Goal: Register for event/course

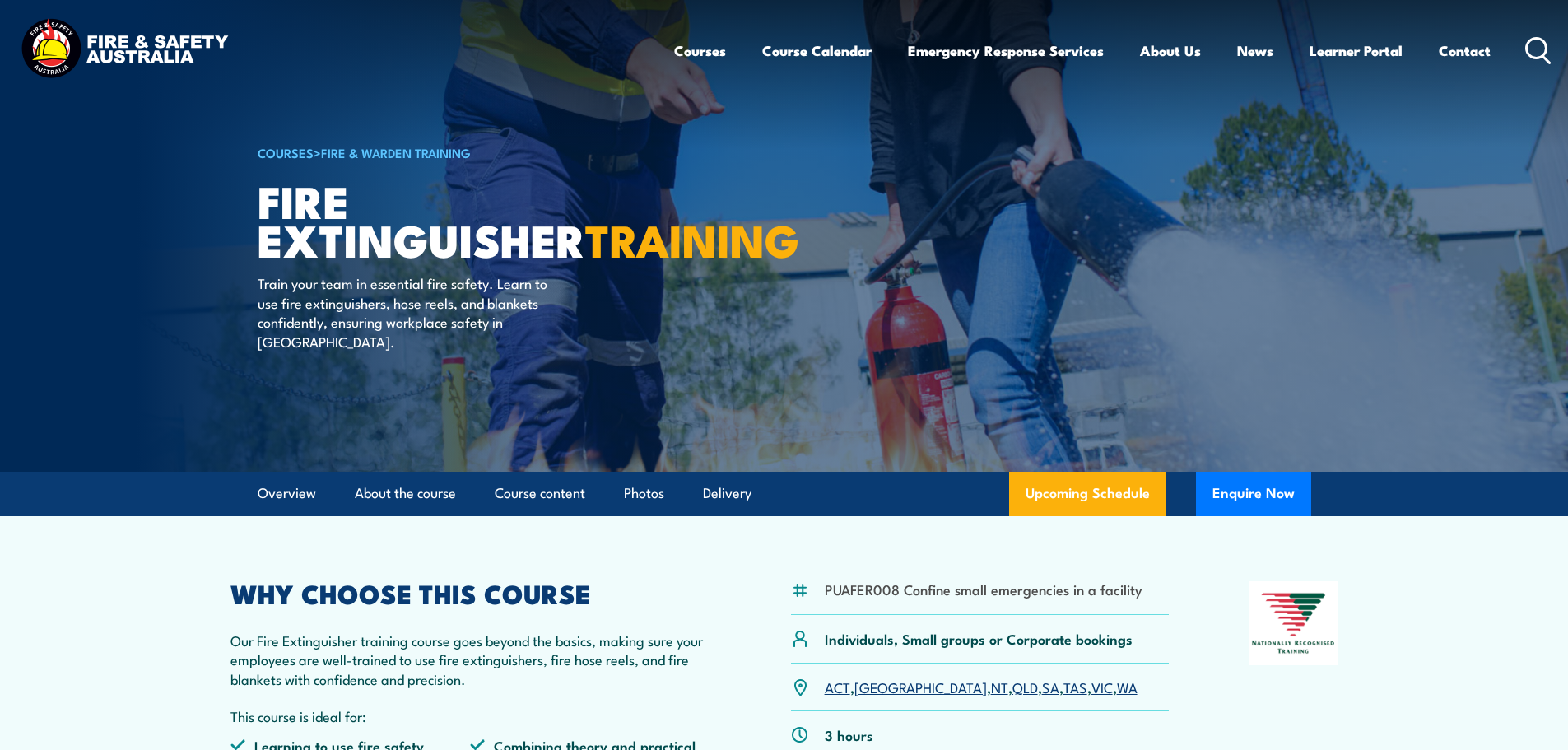
click at [364, 153] on link "Fire & Warden Training" at bounding box center [396, 152] width 150 height 18
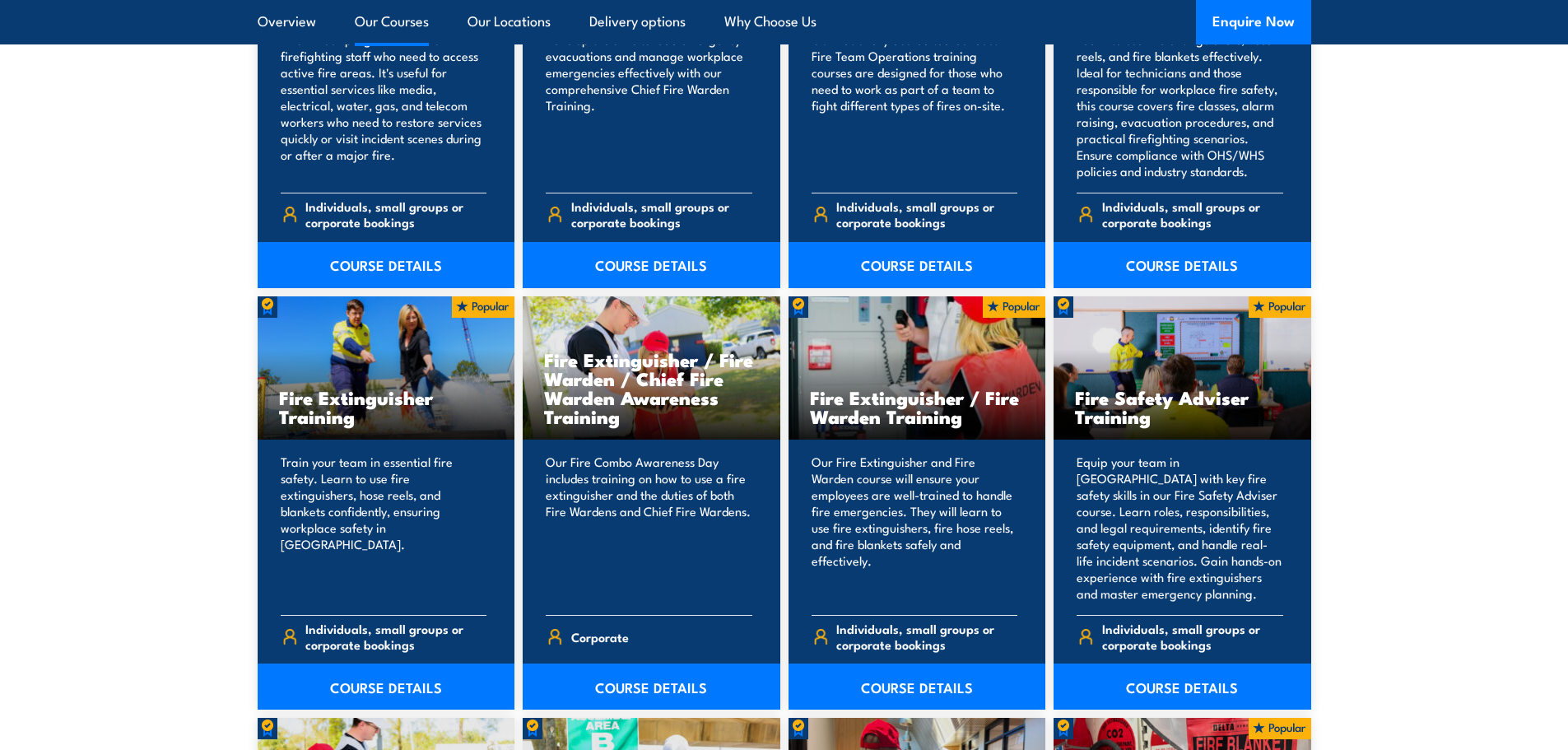
scroll to position [1565, 0]
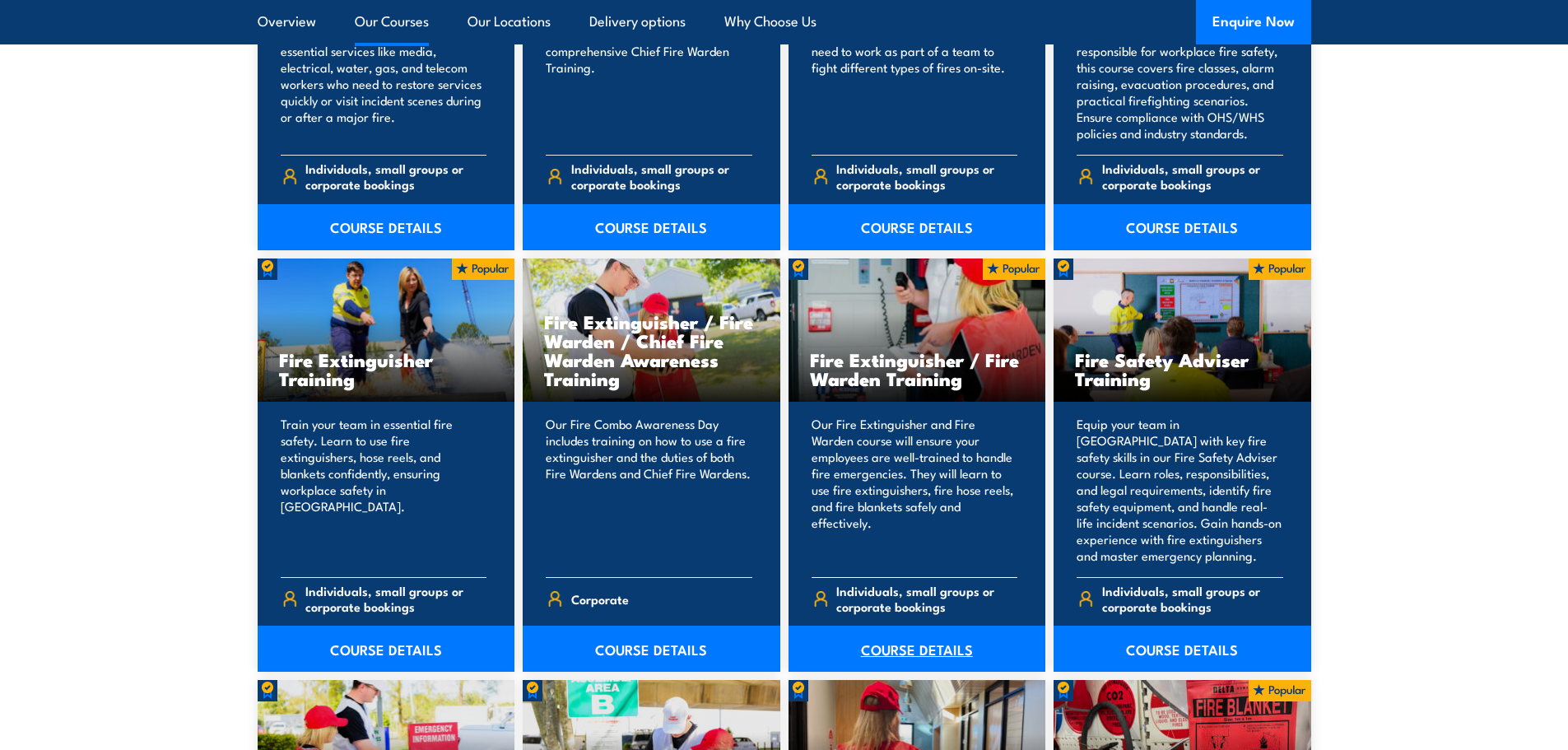
click at [909, 645] on link "COURSE DETAILS" at bounding box center [918, 649] width 258 height 46
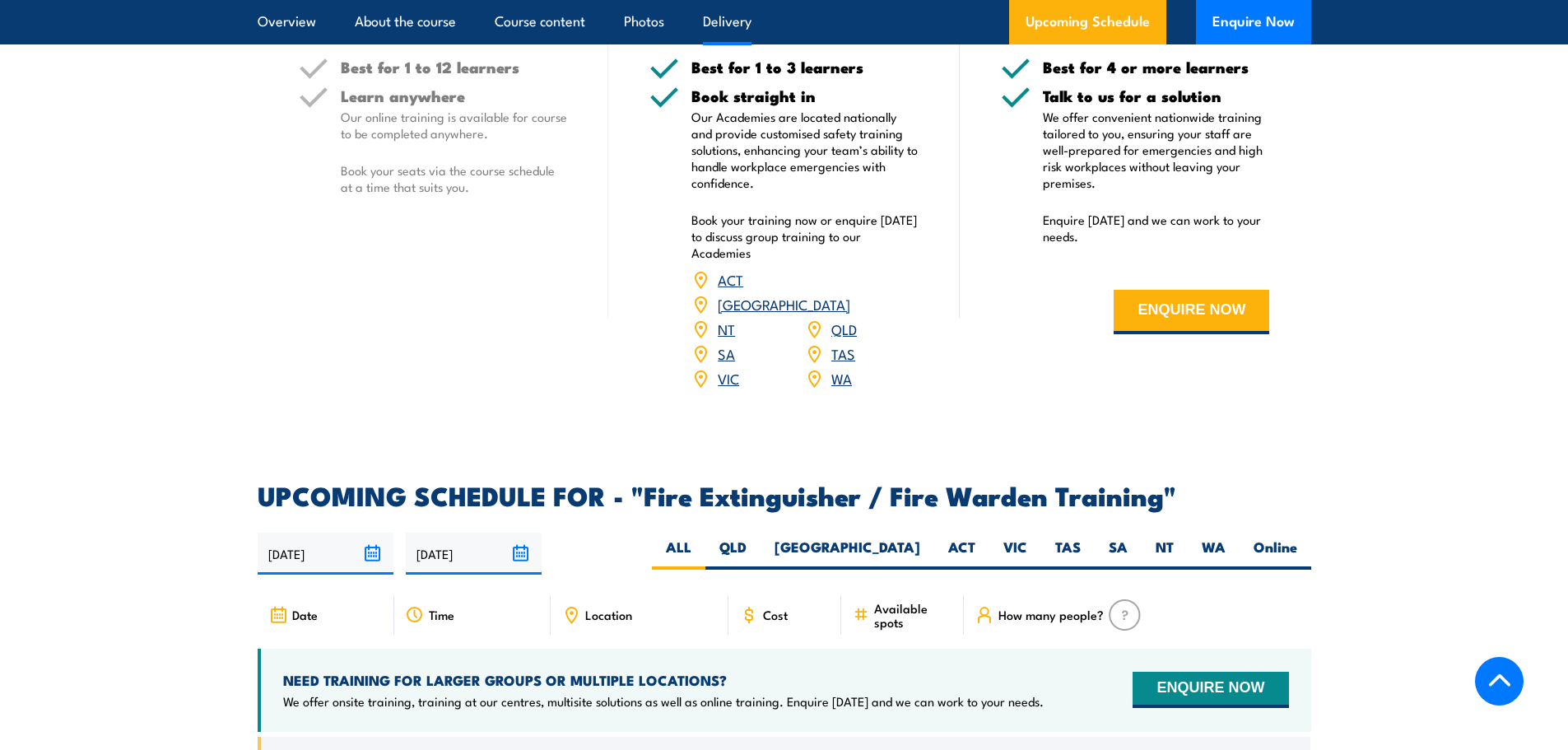
scroll to position [2389, 0]
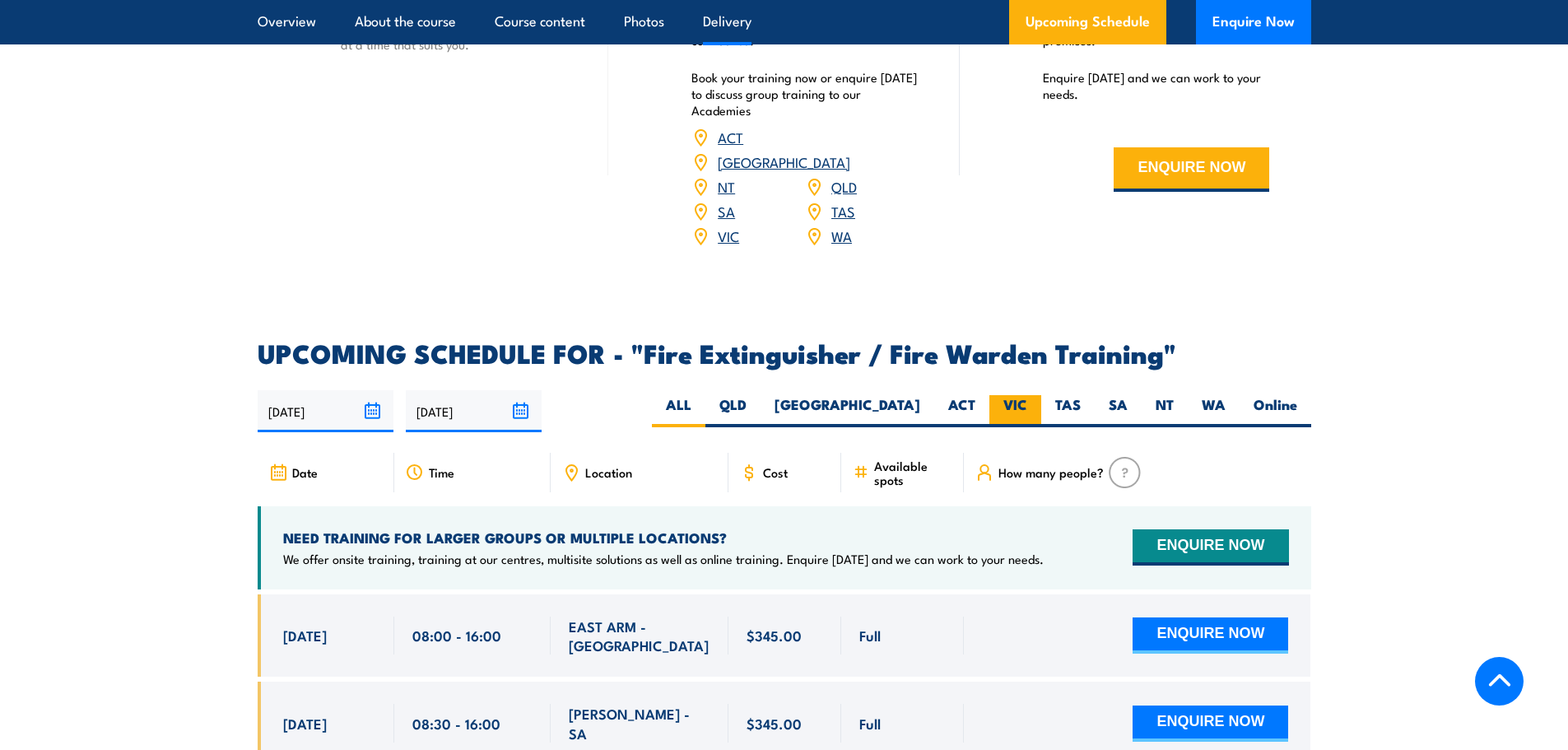
click at [1003, 395] on label "VIC" at bounding box center [1015, 411] width 52 height 32
click at [1028, 395] on input "VIC" at bounding box center [1033, 400] width 10 height 10
radio input "true"
click at [1124, 457] on img at bounding box center [1124, 473] width 32 height 31
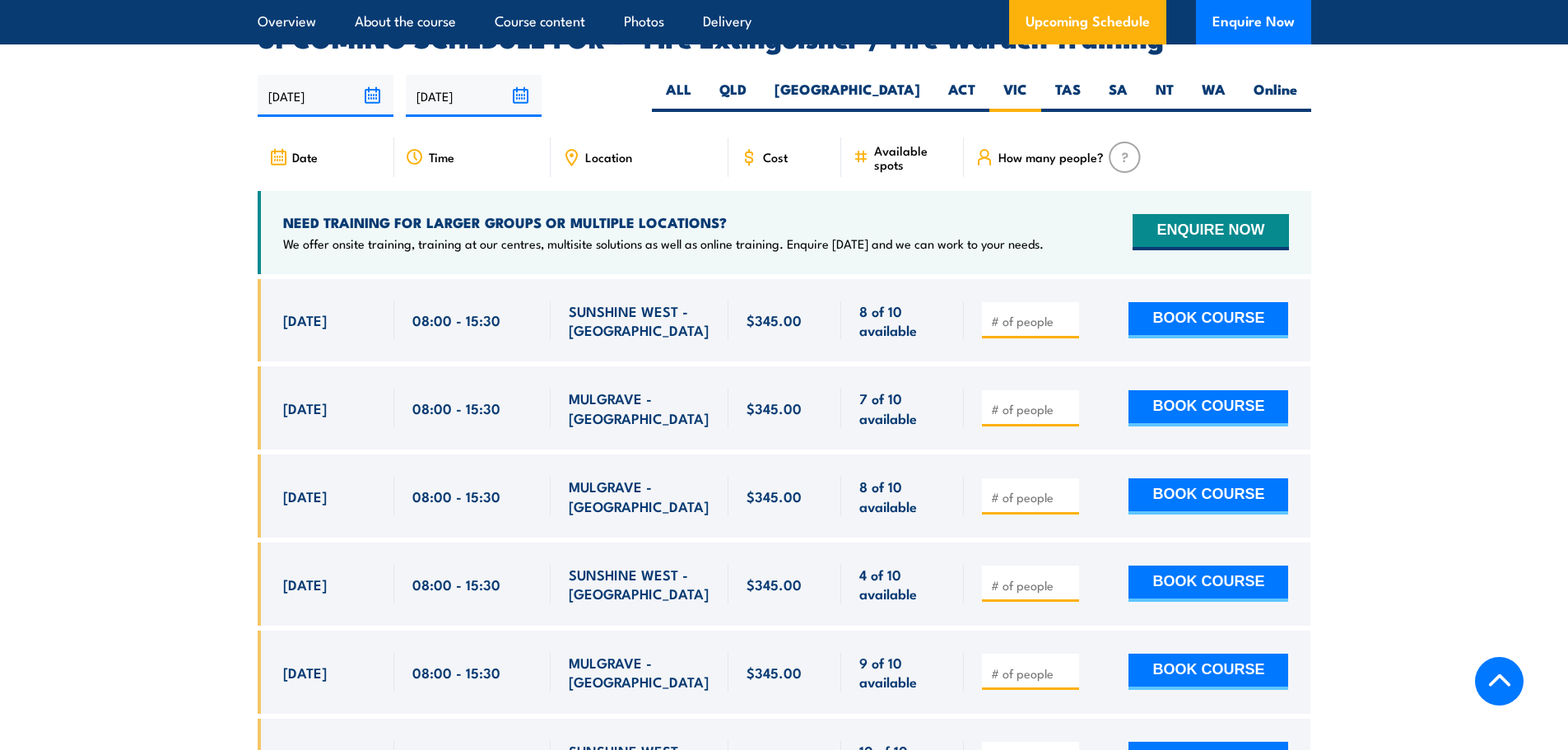
scroll to position [2705, 0]
click at [1065, 488] on input "1" at bounding box center [1032, 496] width 82 height 17
click at [1066, 488] on input "2" at bounding box center [1032, 496] width 82 height 17
click at [1066, 488] on input "3" at bounding box center [1032, 496] width 82 height 17
type input "4"
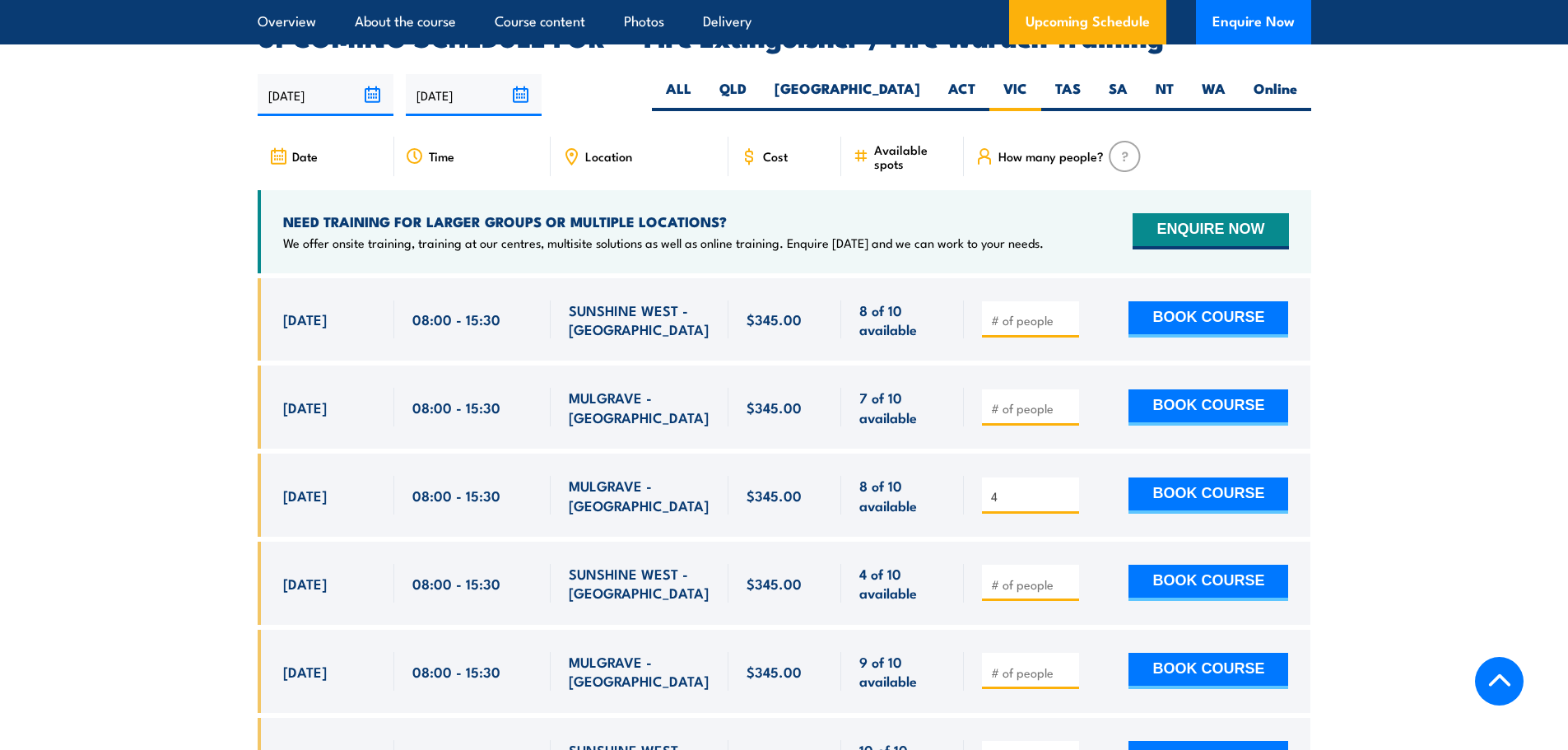
click at [1067, 488] on input "4" at bounding box center [1032, 496] width 82 height 17
click at [939, 388] on span "7 of 10 available" at bounding box center [902, 407] width 86 height 38
drag, startPoint x: 975, startPoint y: 470, endPoint x: 955, endPoint y: 467, distance: 20.2
click at [955, 467] on div "8 Sep, 2025, 08:00 - 08:00" at bounding box center [784, 494] width 1054 height 83
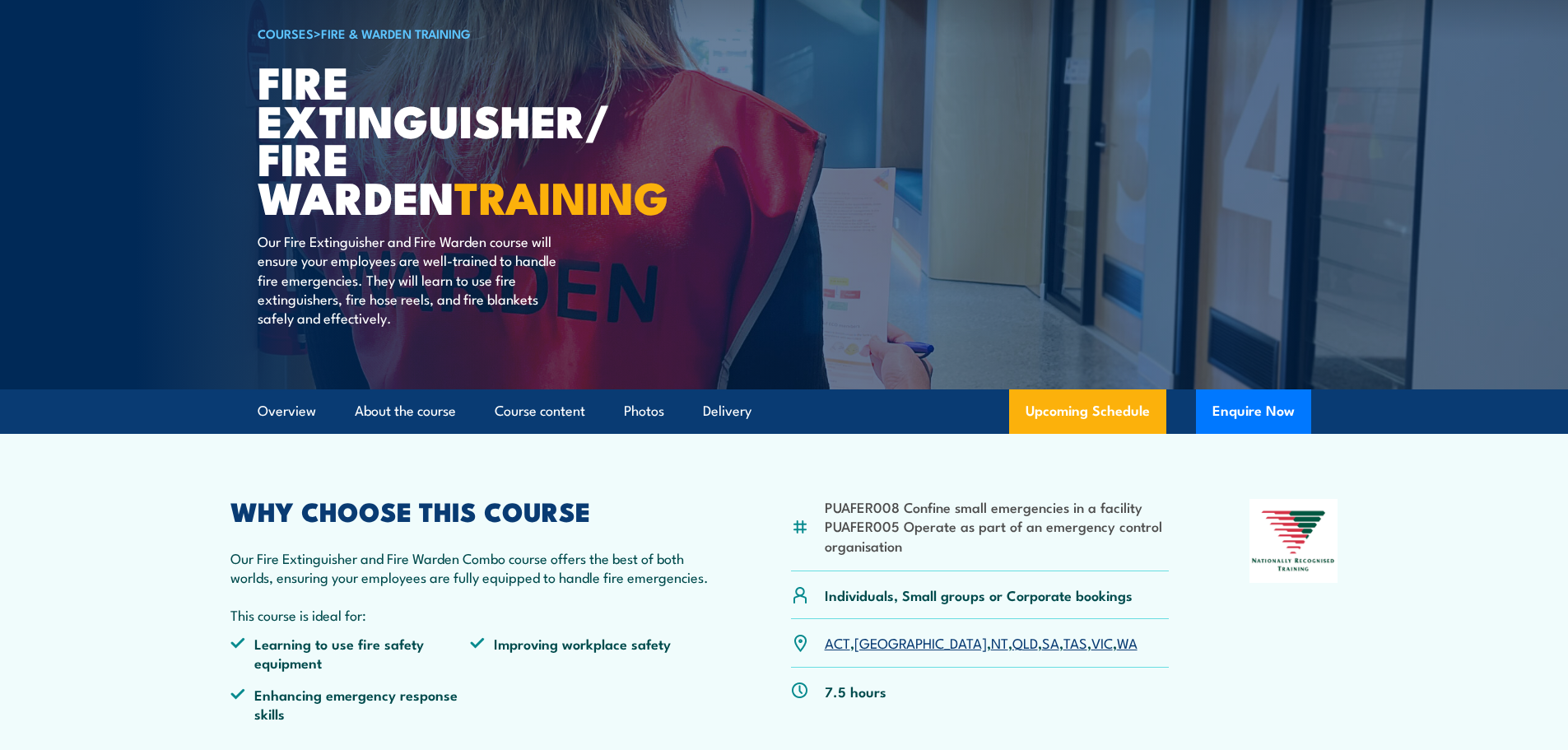
scroll to position [0, 0]
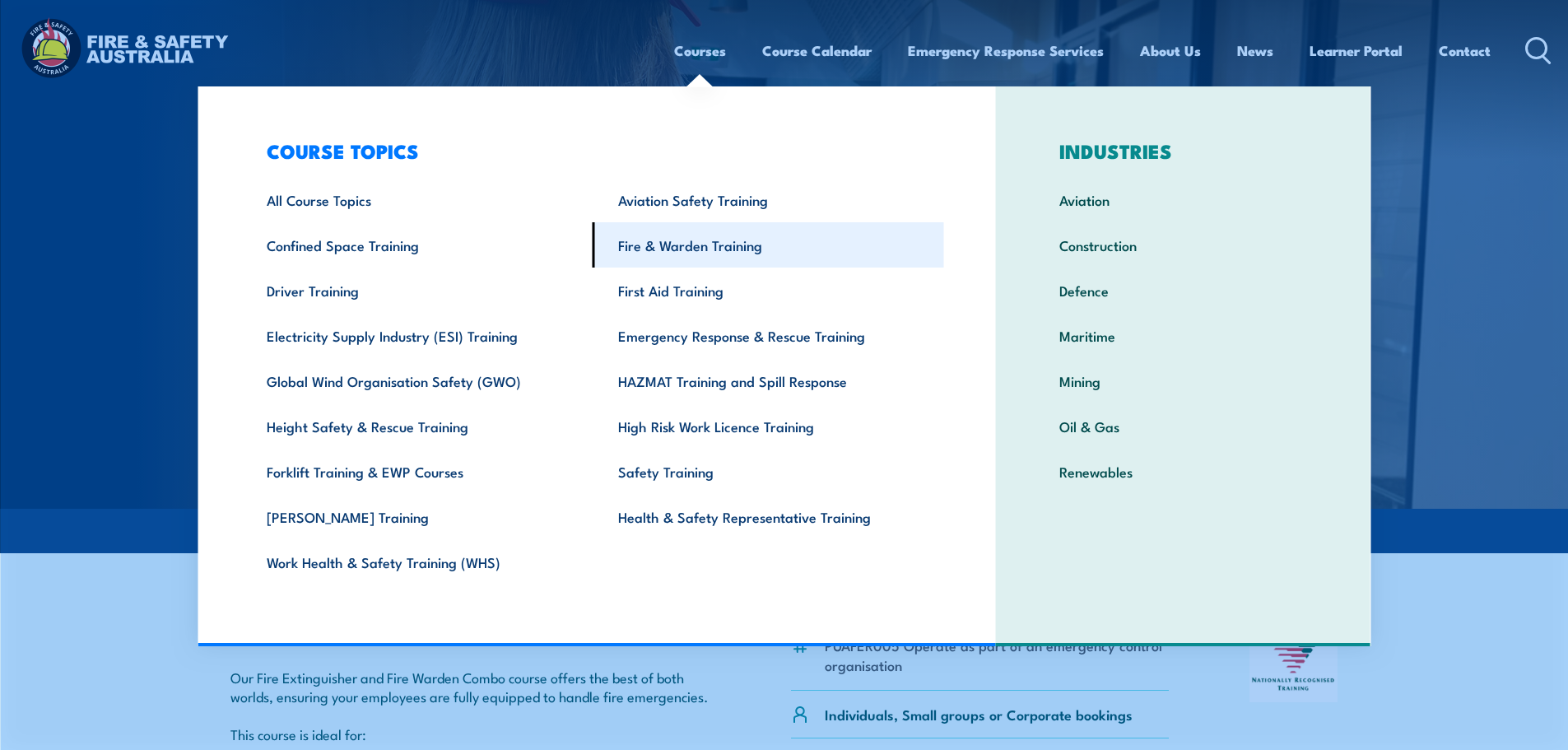
click at [662, 240] on link "Fire & Warden Training" at bounding box center [768, 245] width 351 height 45
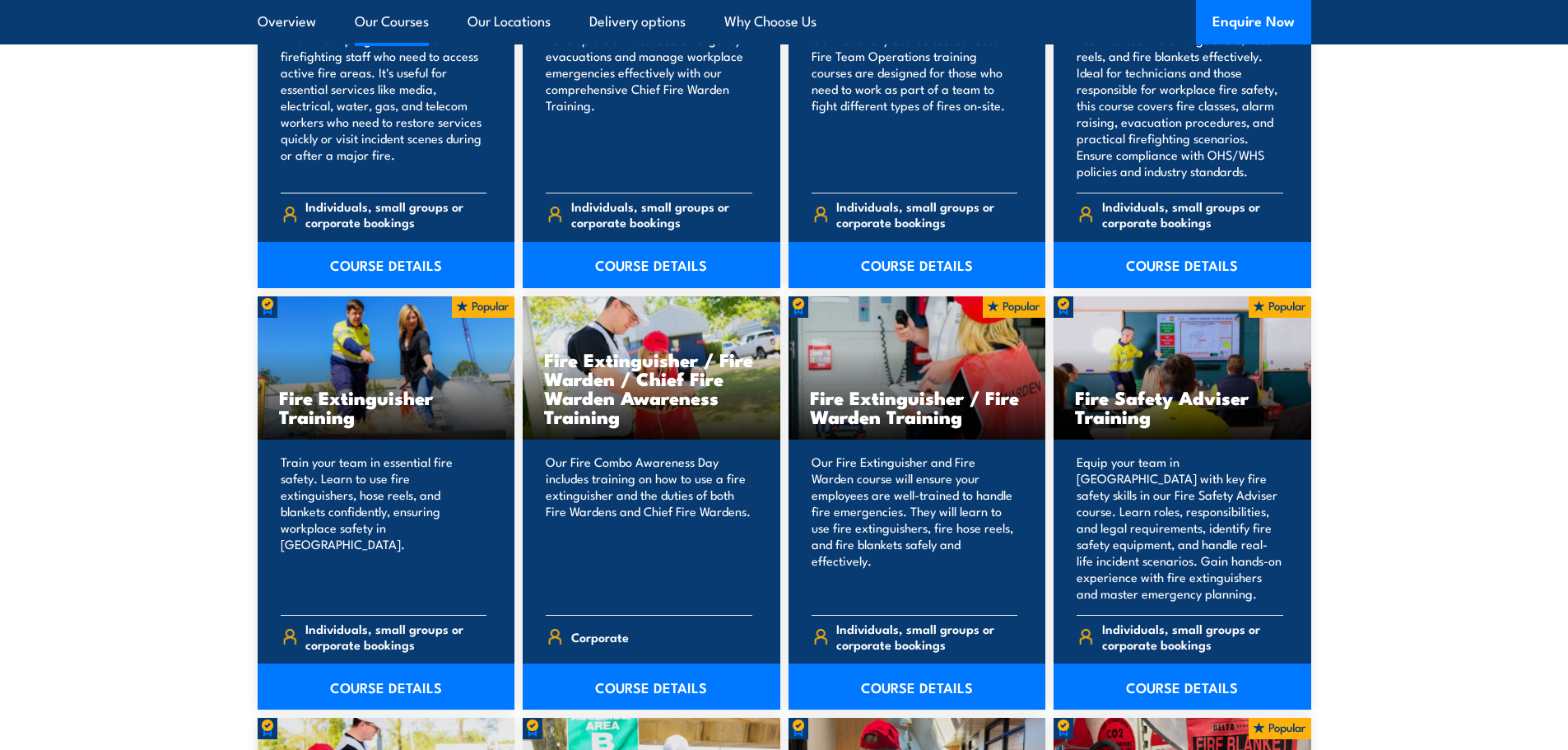
scroll to position [1565, 0]
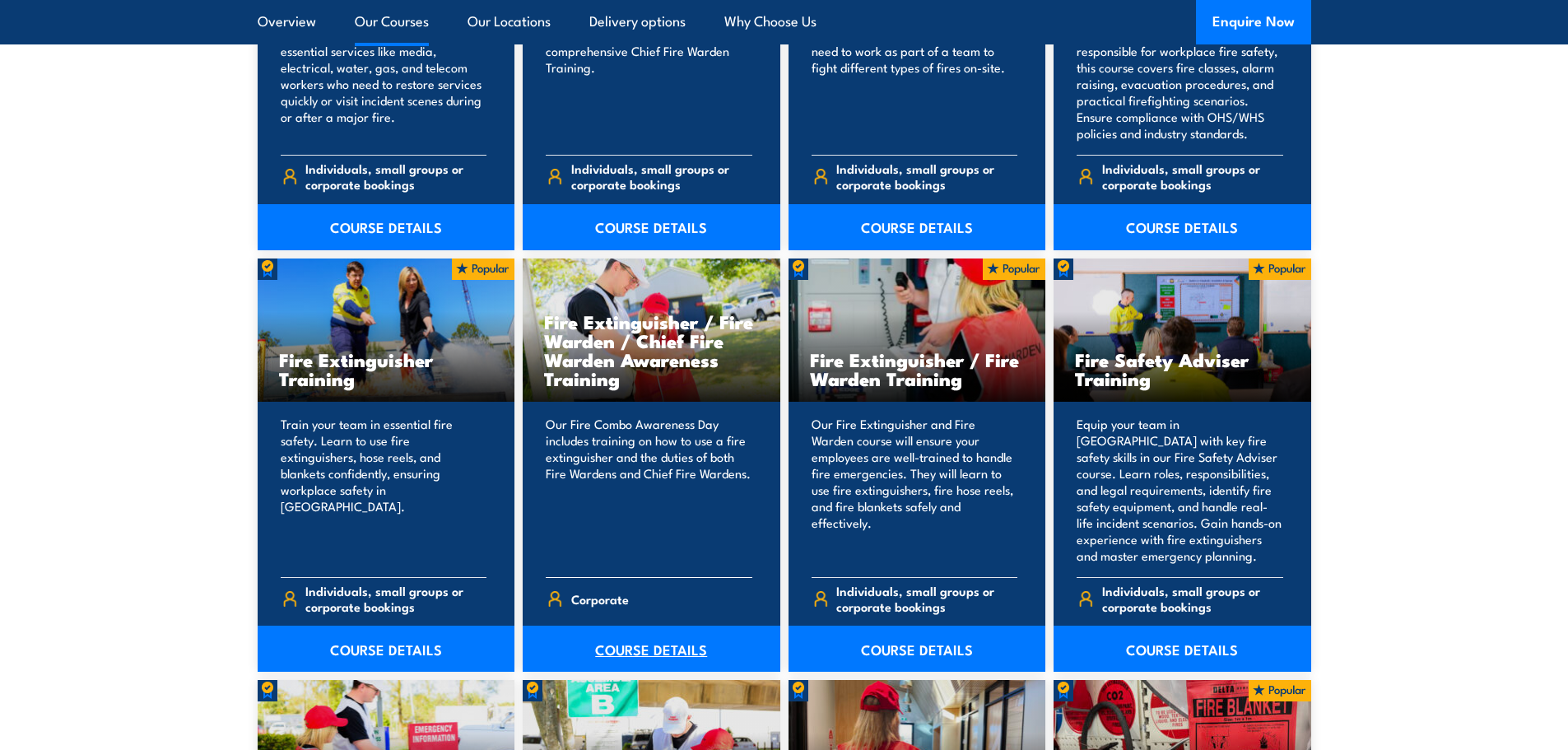
click at [660, 648] on link "COURSE DETAILS" at bounding box center [652, 649] width 258 height 46
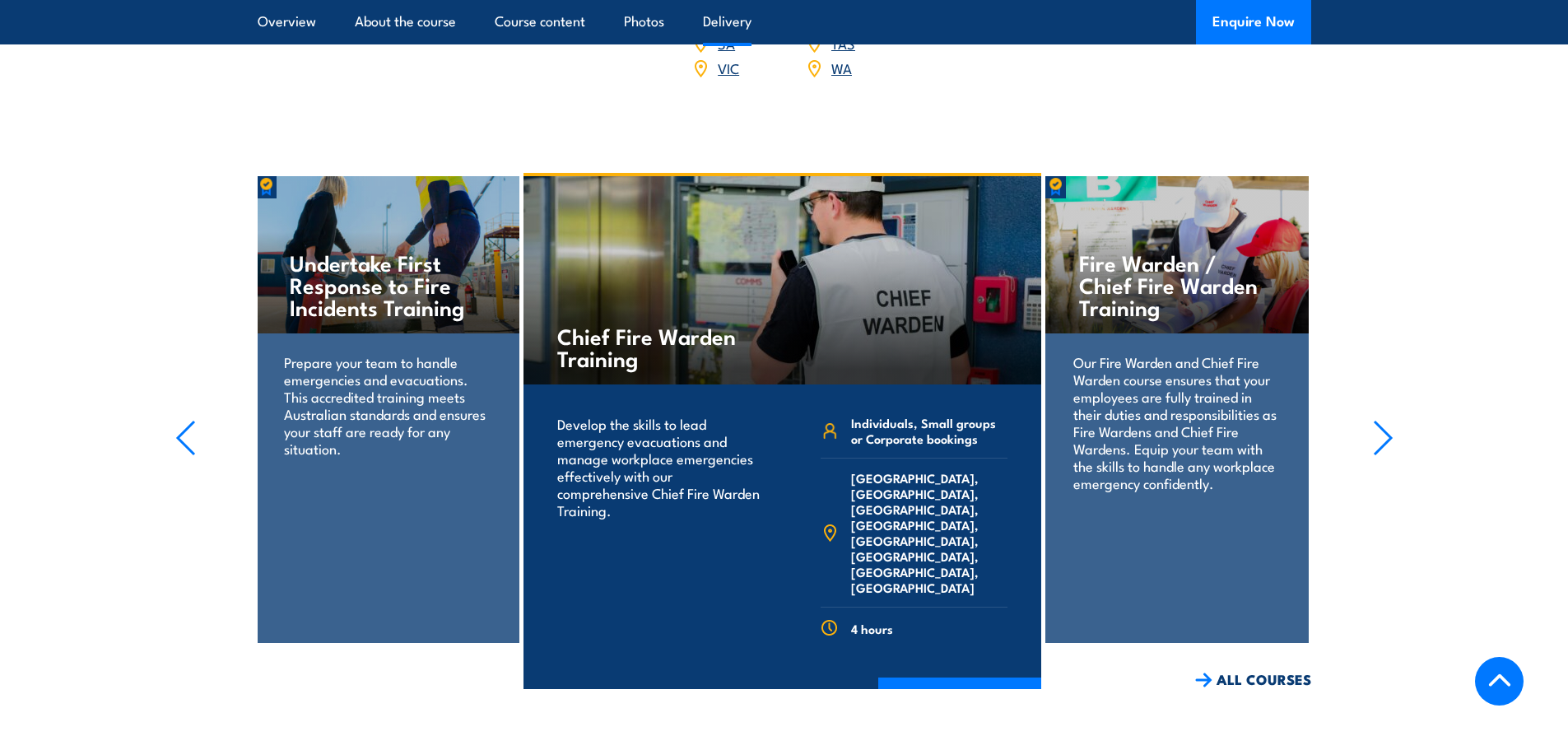
scroll to position [2685, 0]
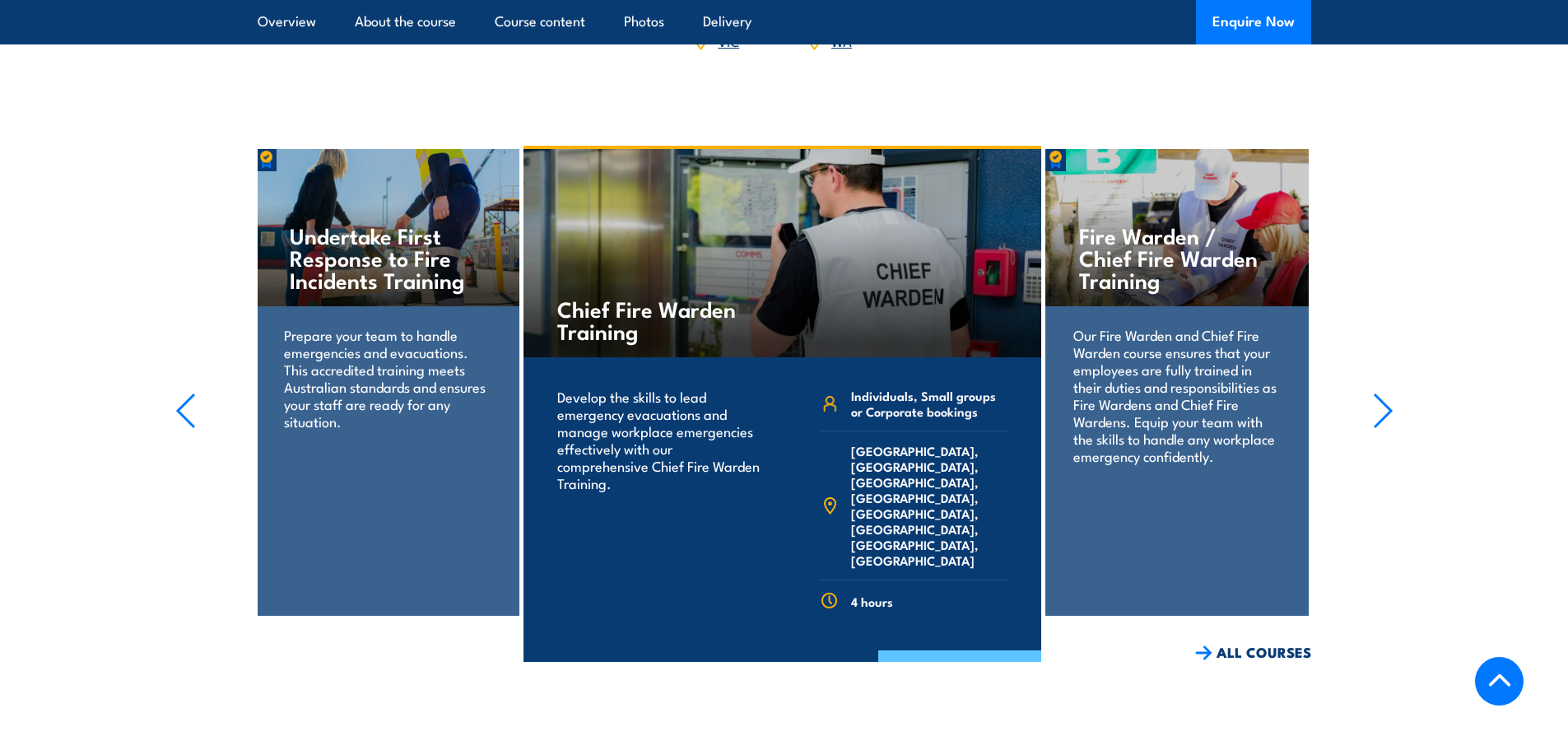
click at [950, 651] on link "COURSE DETAILS" at bounding box center [960, 672] width 163 height 43
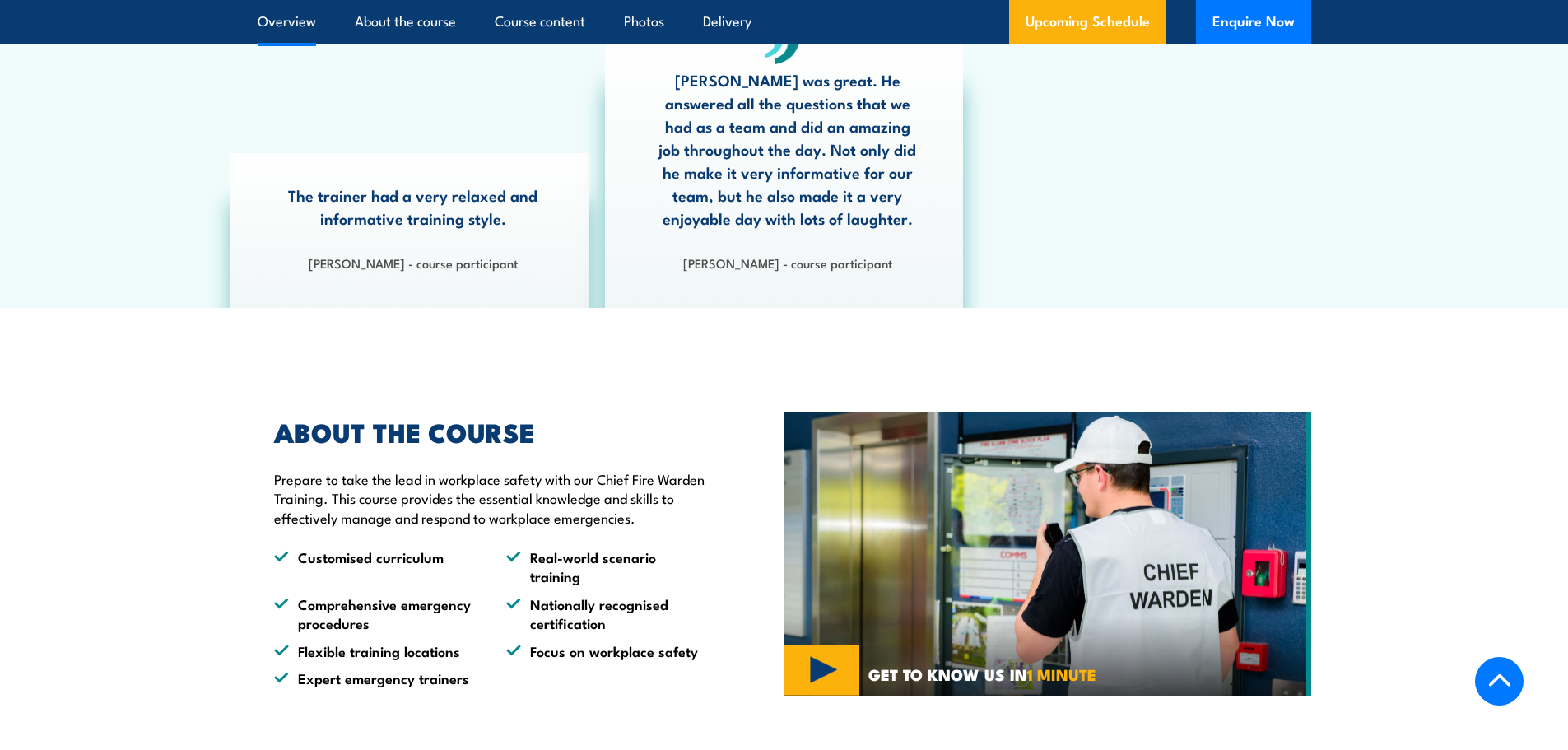
scroll to position [823, 0]
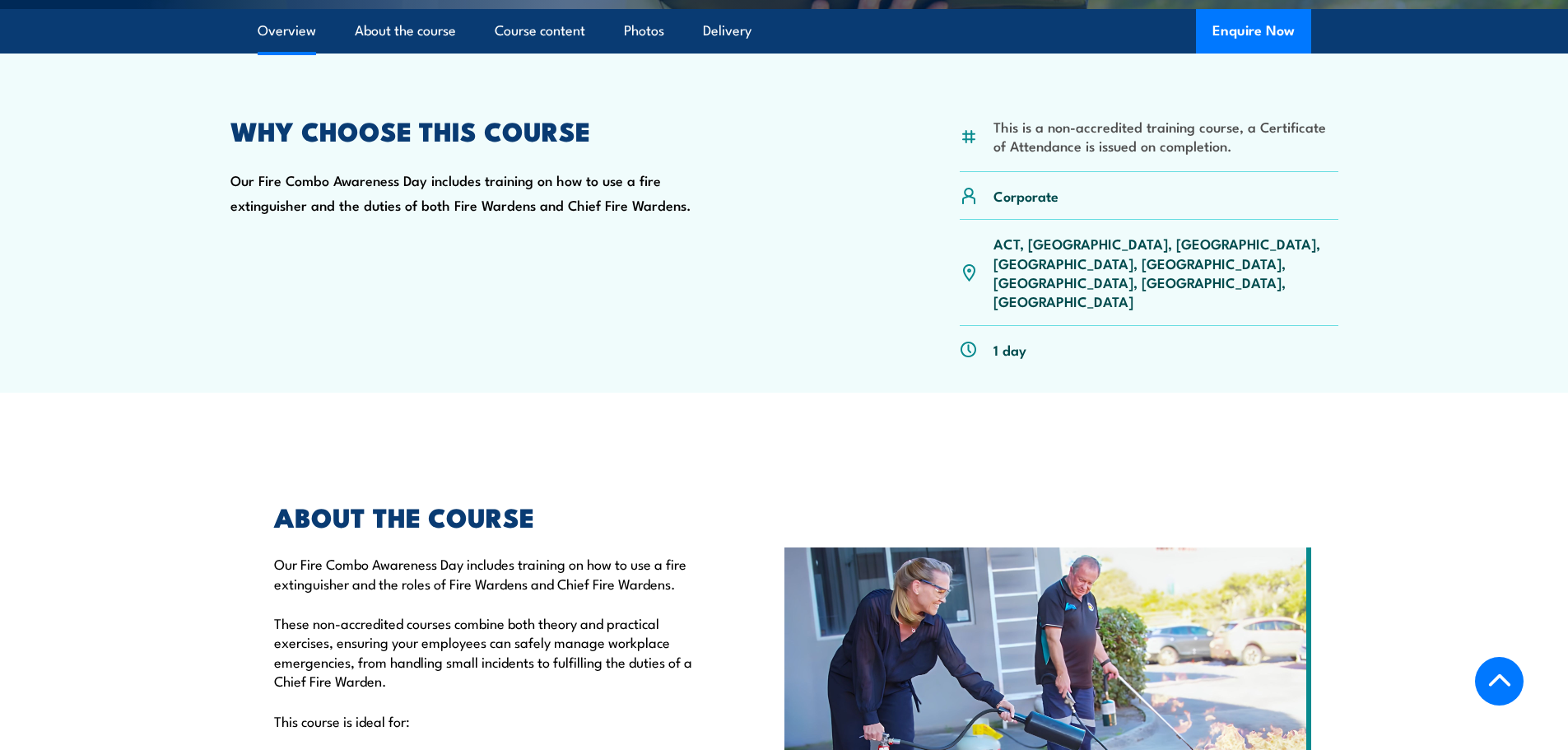
scroll to position [461, 0]
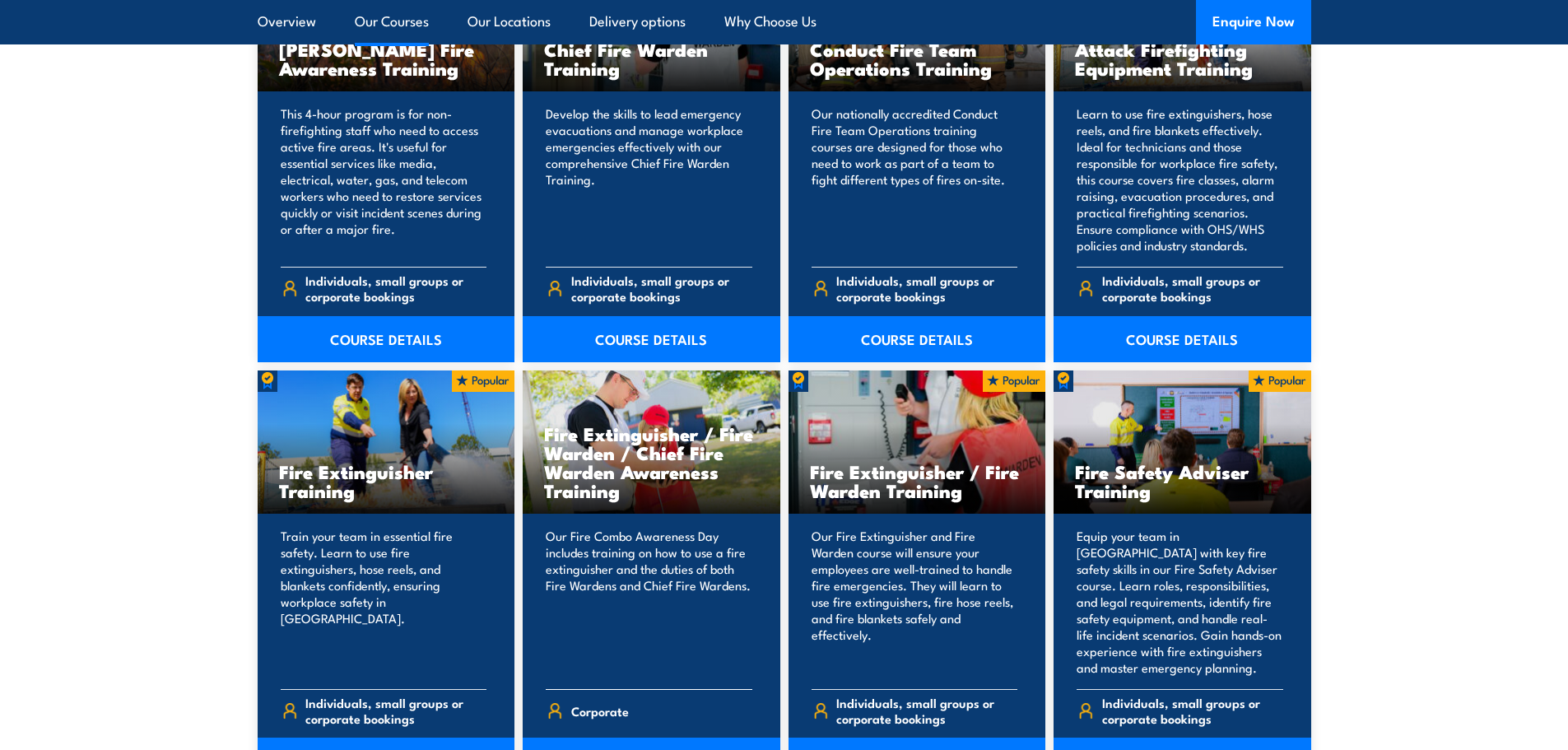
scroll to position [1483, 0]
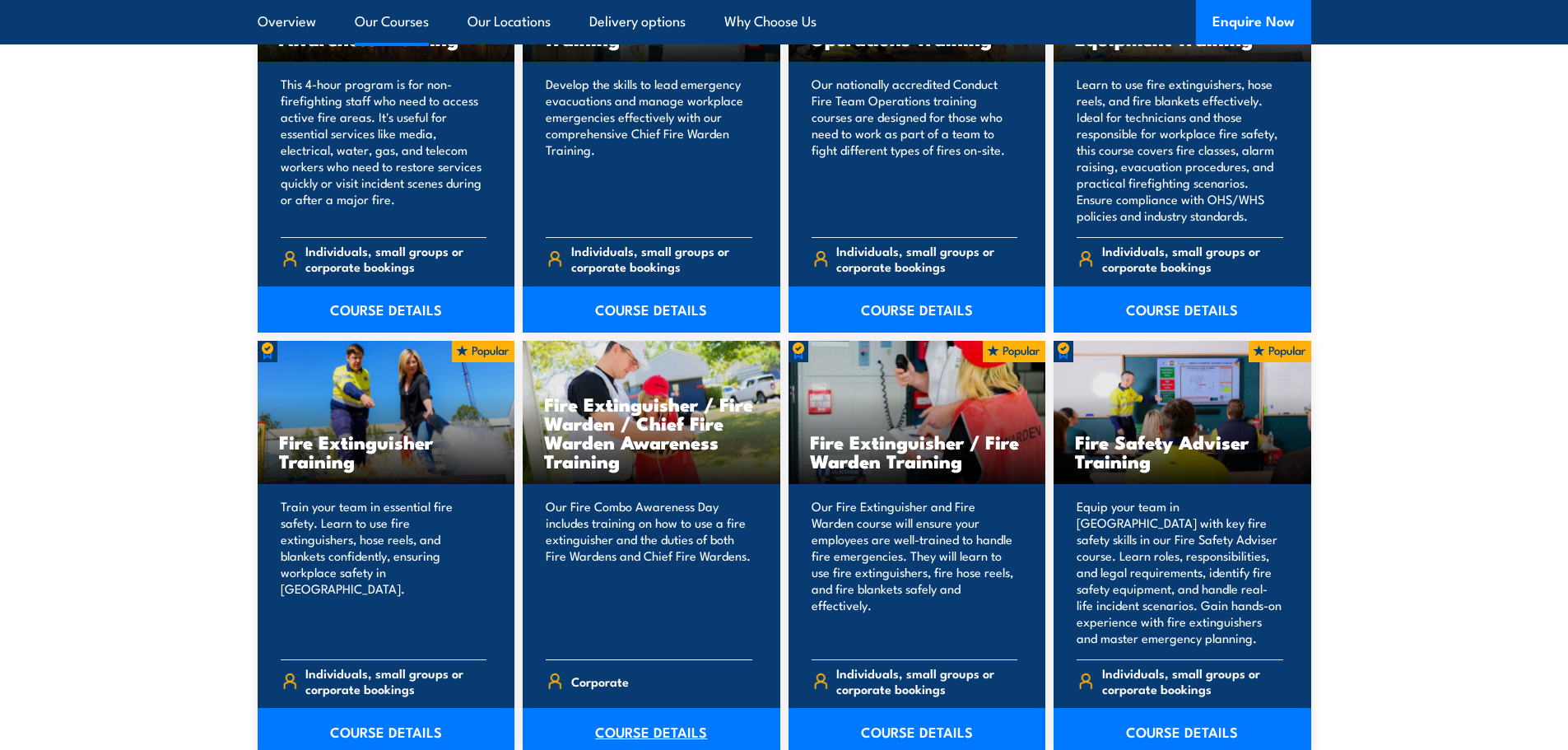
click at [619, 731] on link "COURSE DETAILS" at bounding box center [652, 731] width 258 height 46
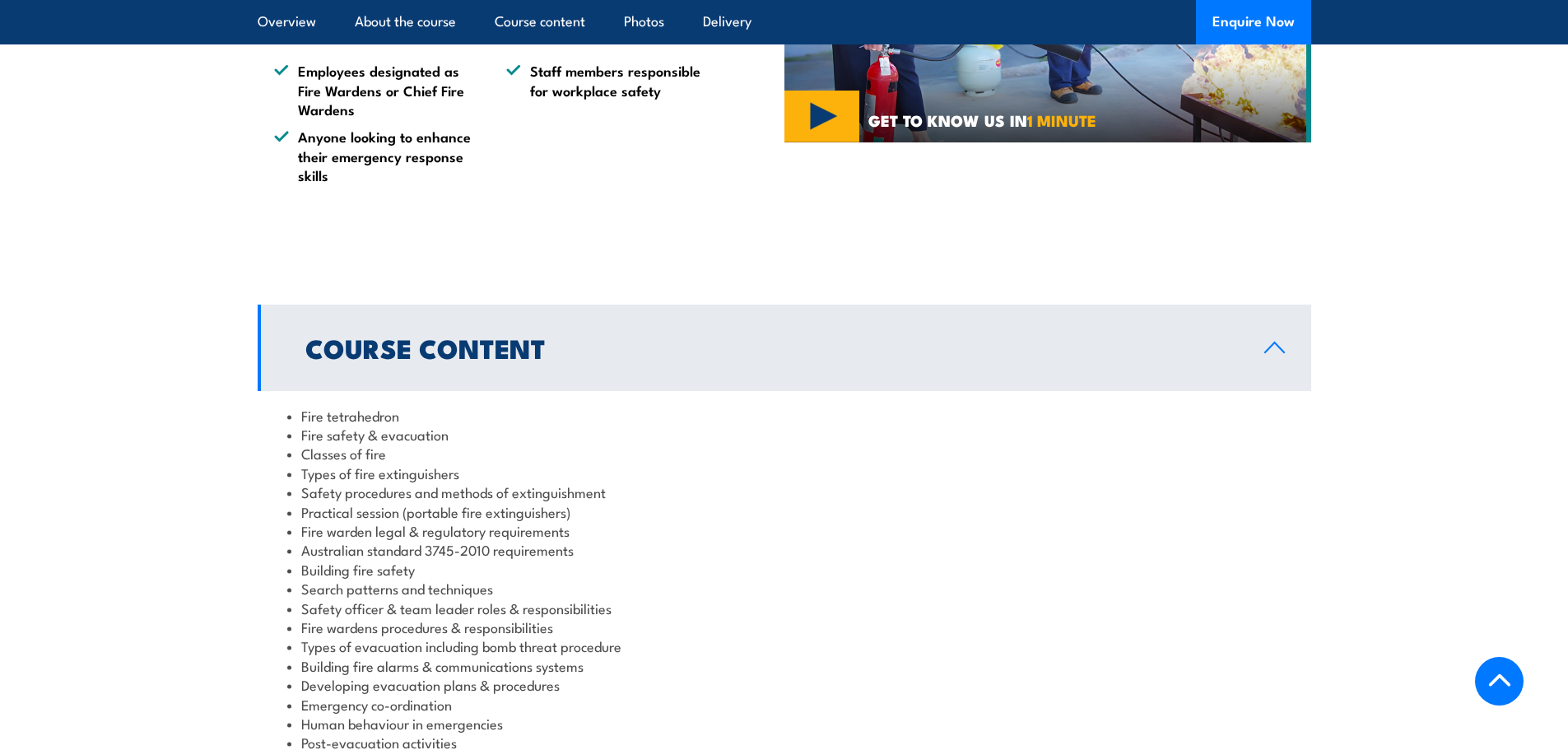
scroll to position [1236, 0]
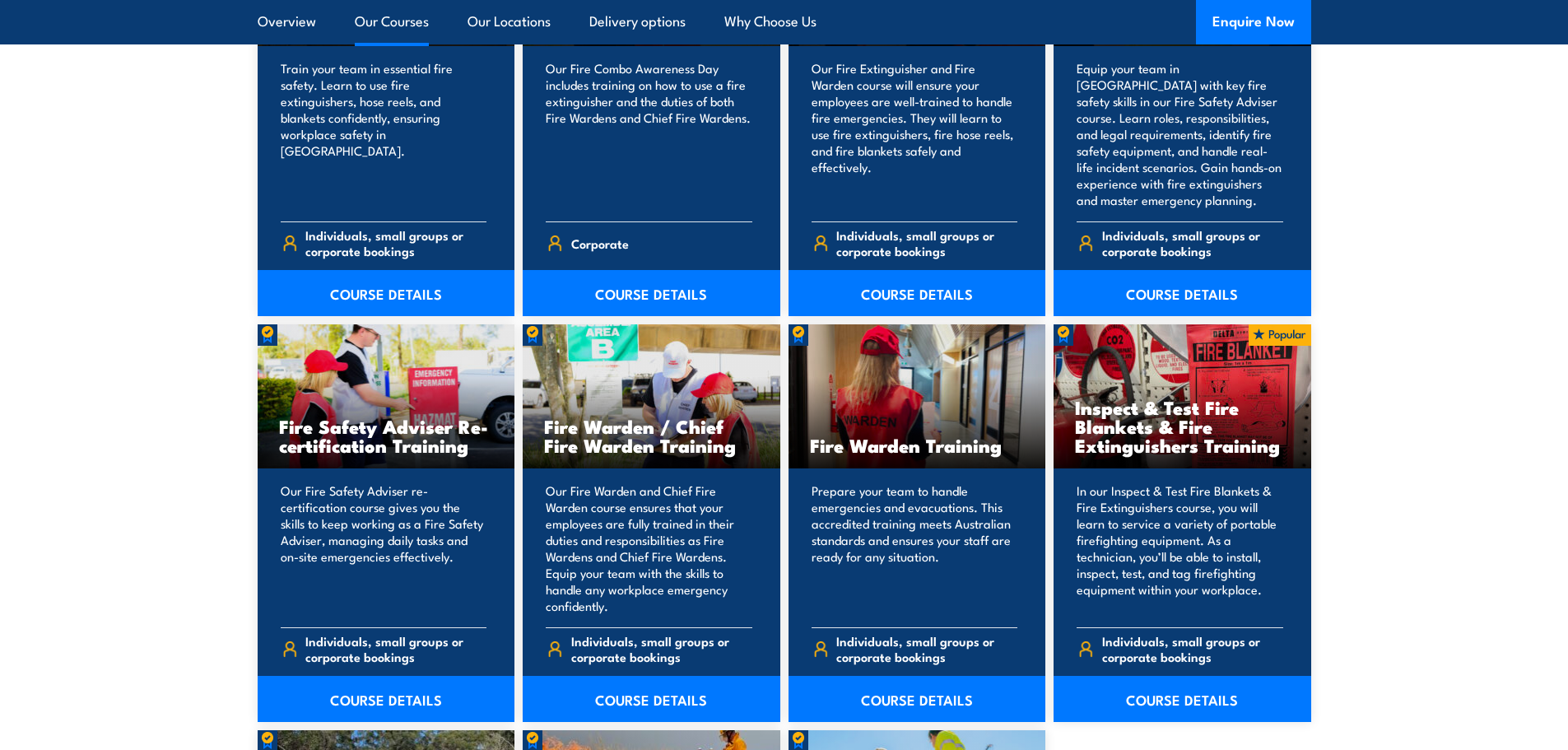
scroll to position [2059, 0]
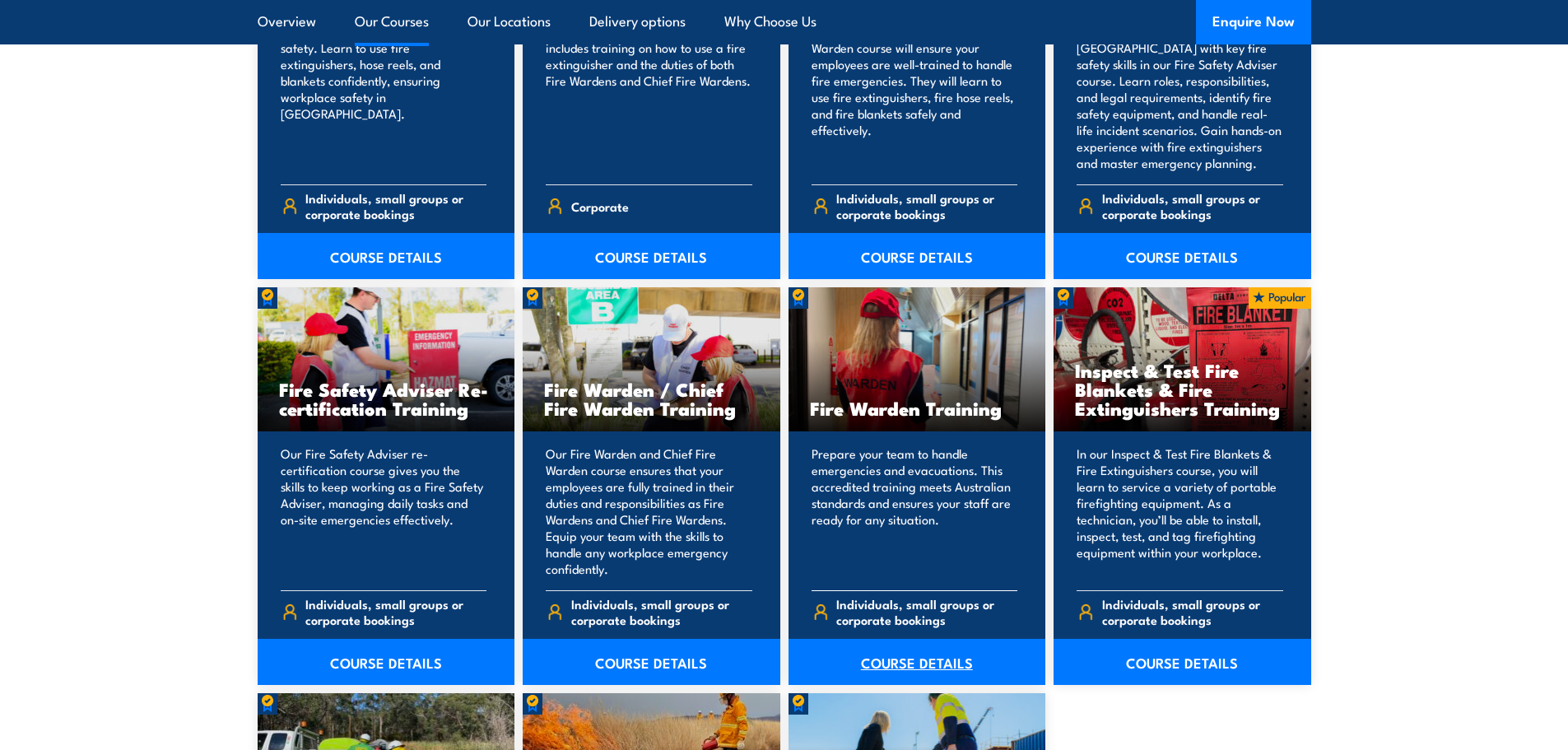
click at [870, 653] on link "COURSE DETAILS" at bounding box center [918, 662] width 258 height 46
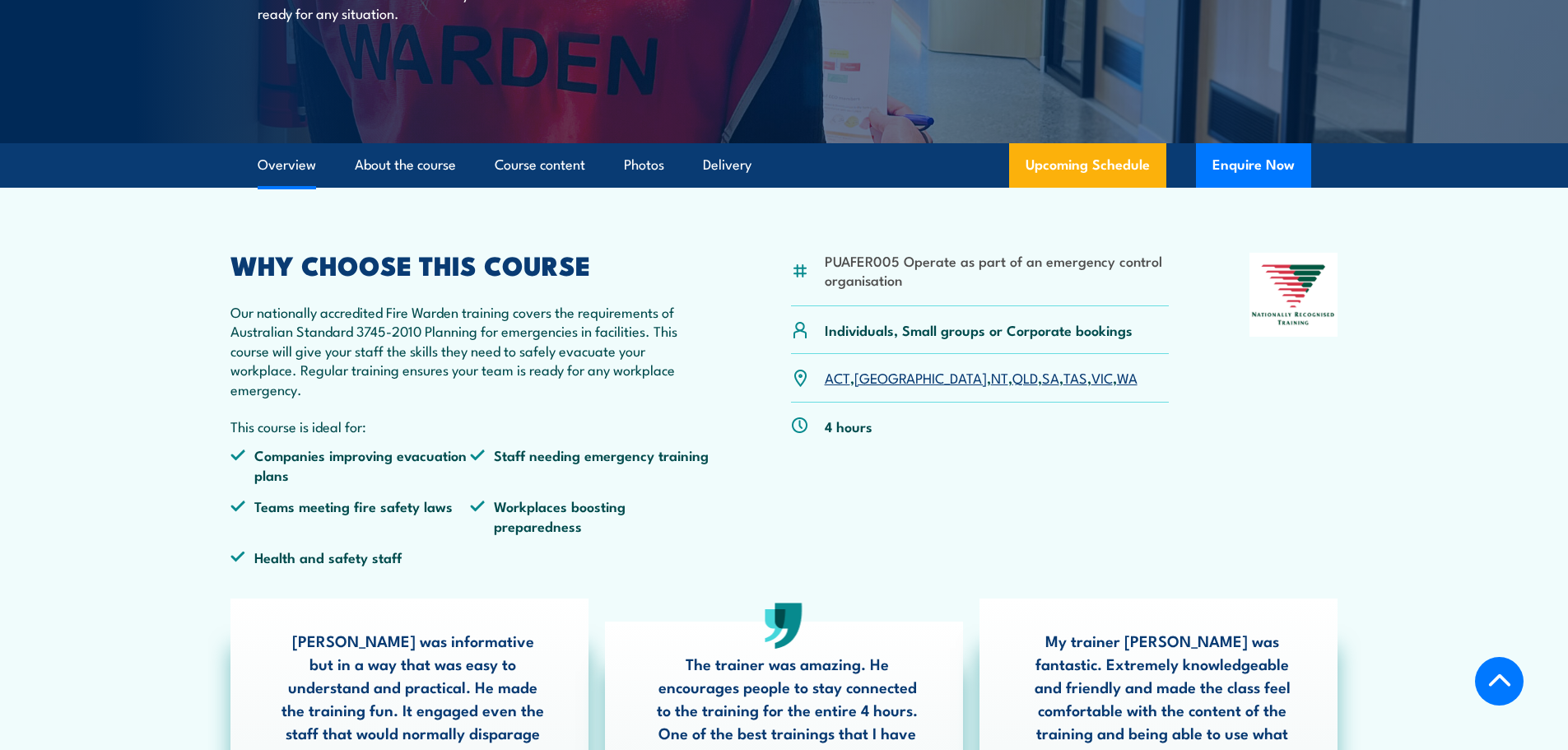
scroll to position [576, 0]
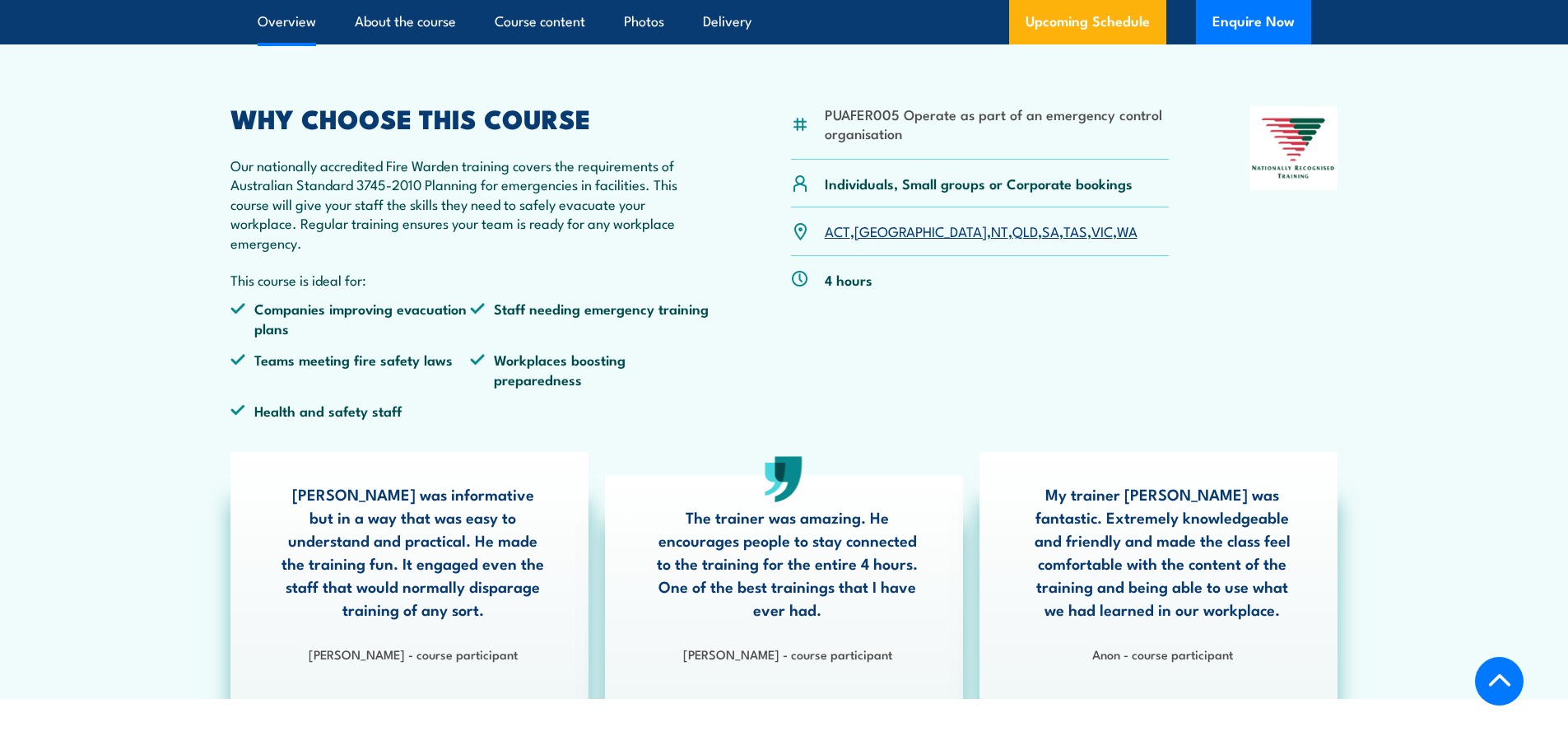
click at [1091, 230] on link "VIC" at bounding box center [1102, 230] width 22 height 20
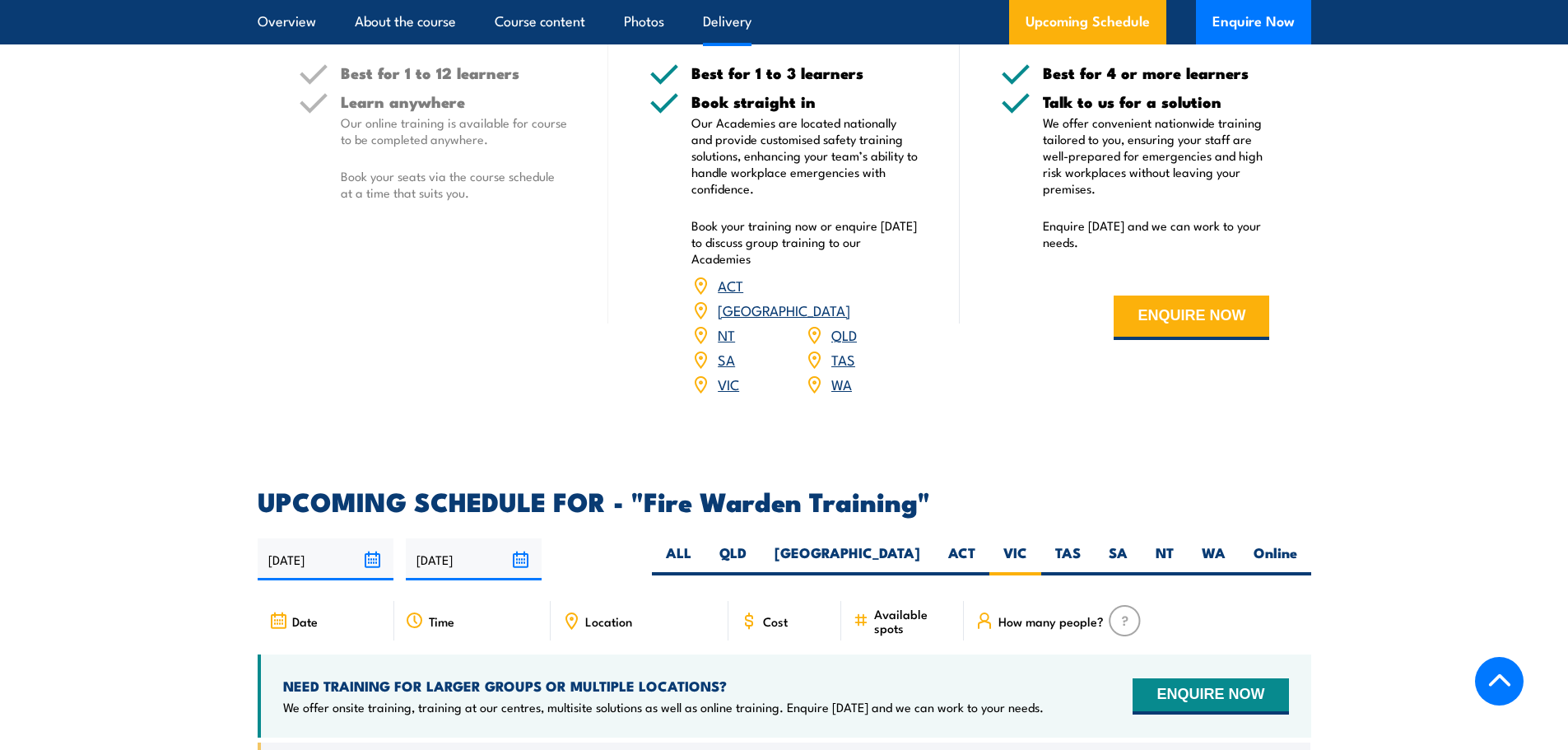
scroll to position [2569, 0]
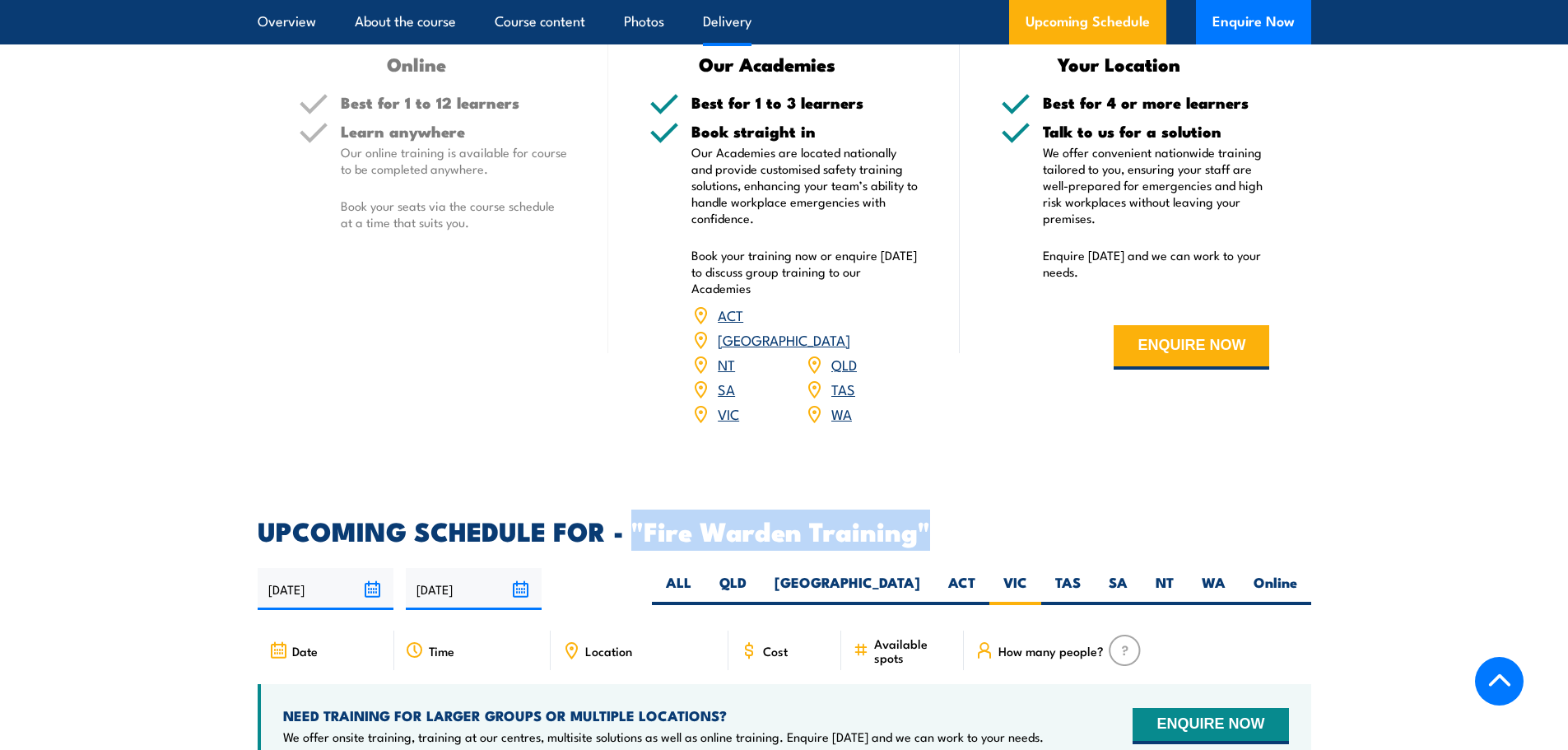
drag, startPoint x: 924, startPoint y: 508, endPoint x: 634, endPoint y: 506, distance: 290.0
click at [634, 519] on h2 "UPCOMING SCHEDULE FOR - "Fire Warden Training"" at bounding box center [784, 530] width 1054 height 23
copy h2 ""Fire Warden Training""
